Goal: Transaction & Acquisition: Purchase product/service

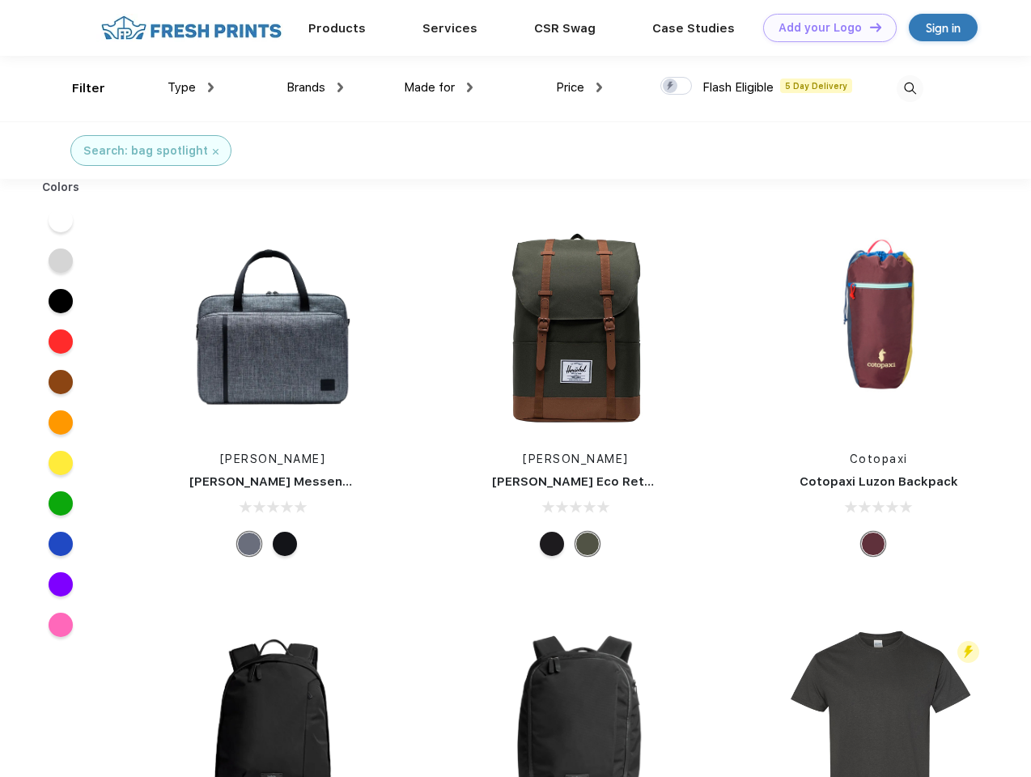
click at [824, 28] on link "Add your Logo Design Tool" at bounding box center [829, 28] width 133 height 28
click at [0, 0] on div "Design Tool" at bounding box center [0, 0] width 0 height 0
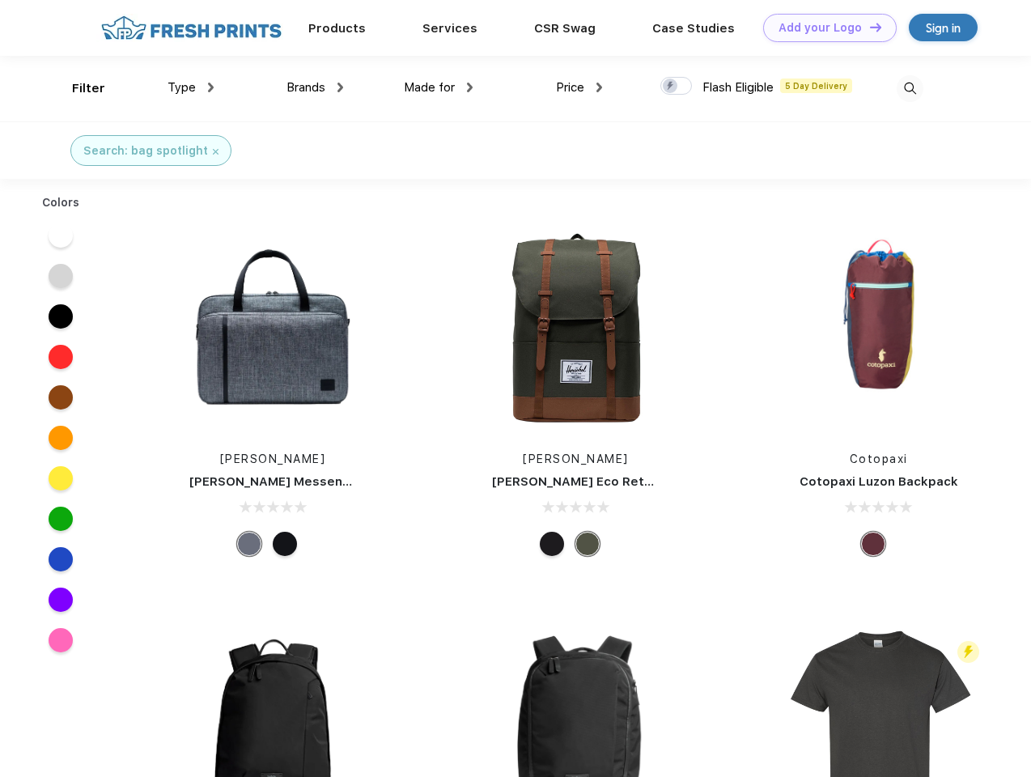
click at [868, 27] on link "Add your Logo Design Tool" at bounding box center [829, 28] width 133 height 28
click at [78, 88] on div "Filter" at bounding box center [88, 88] width 33 height 19
click at [191, 87] on span "Type" at bounding box center [181, 87] width 28 height 15
click at [315, 87] on span "Brands" at bounding box center [305, 87] width 39 height 15
click at [438, 87] on span "Made for" at bounding box center [429, 87] width 51 height 15
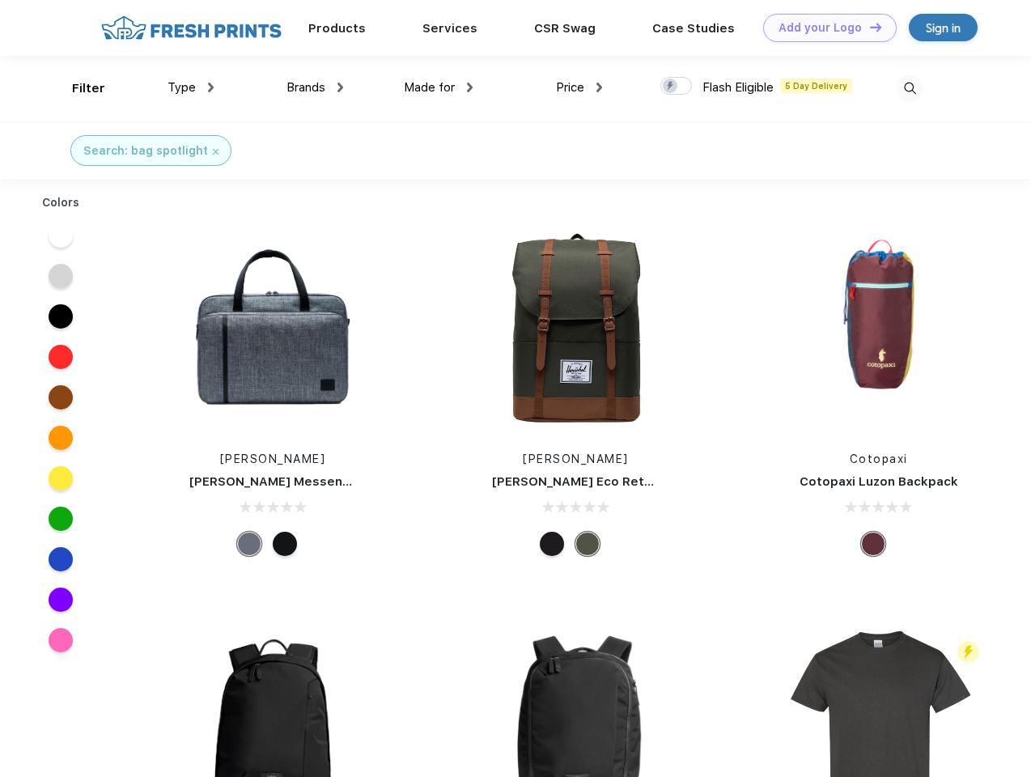
click at [579, 87] on span "Price" at bounding box center [570, 87] width 28 height 15
click at [676, 87] on div at bounding box center [676, 86] width 32 height 18
click at [671, 87] on input "checkbox" at bounding box center [665, 81] width 11 height 11
click at [909, 88] on img at bounding box center [909, 88] width 27 height 27
